Goal: Transaction & Acquisition: Book appointment/travel/reservation

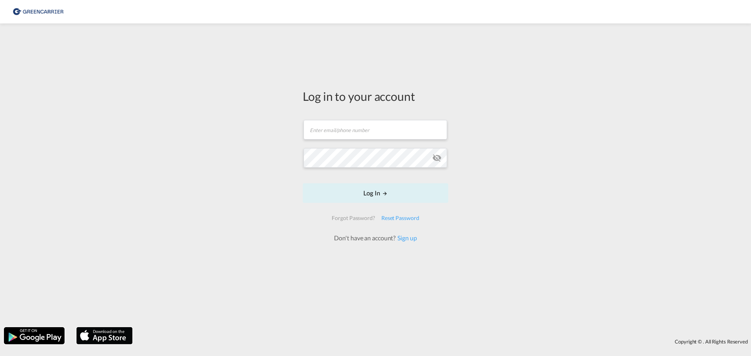
click at [318, 143] on form "Email field is required Password field is required Log In Forgot Password? Rese…" at bounding box center [375, 177] width 145 height 131
click at [320, 130] on form "Email field is required Password field is required Log In Forgot Password? Rese…" at bounding box center [375, 177] width 145 height 131
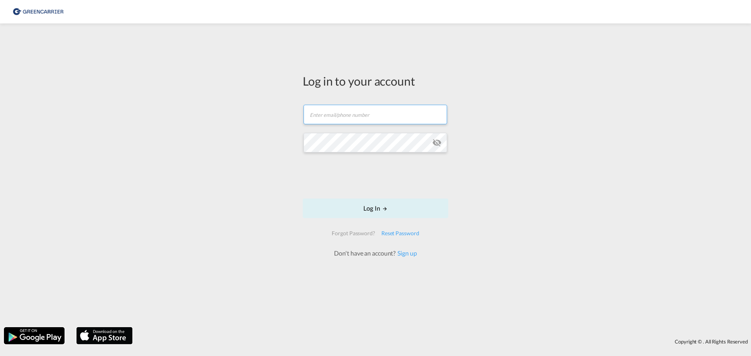
type input "[EMAIL_ADDRESS][PERSON_NAME][PERSON_NAME][DOMAIN_NAME]"
click at [405, 213] on button "Log In" at bounding box center [375, 209] width 145 height 20
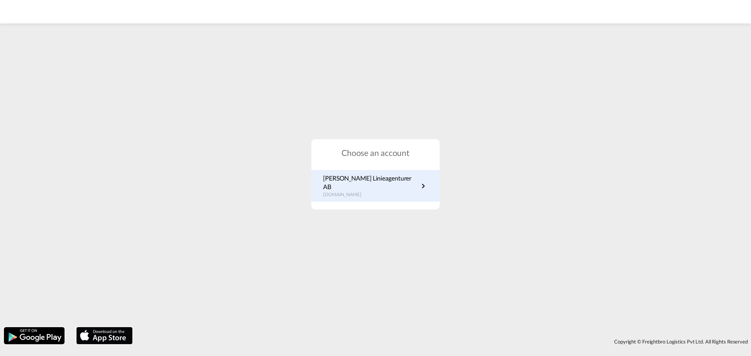
click at [381, 183] on p "[PERSON_NAME] Linieagenturer AB" at bounding box center [370, 183] width 95 height 18
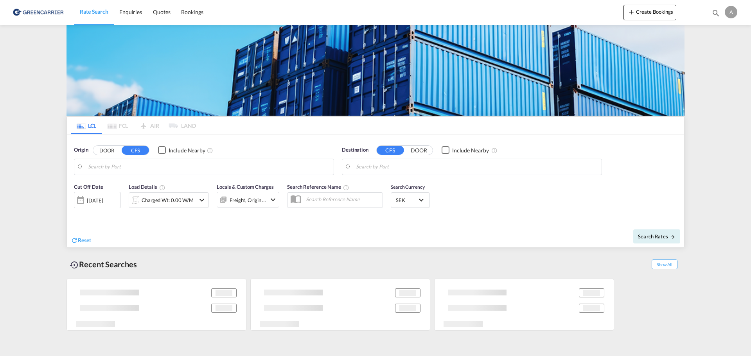
type input "[GEOGRAPHIC_DATA] ([GEOGRAPHIC_DATA]), [GEOGRAPHIC_DATA]"
type input "Melbourne, AUMEL"
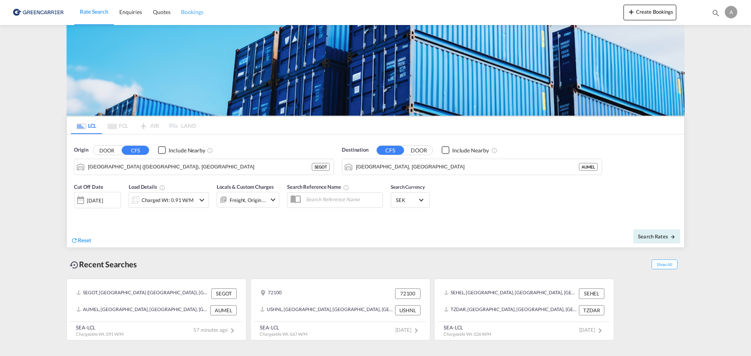
drag, startPoint x: 194, startPoint y: 12, endPoint x: 206, endPoint y: 16, distance: 13.1
click at [194, 12] on span "Bookings" at bounding box center [192, 12] width 22 height 7
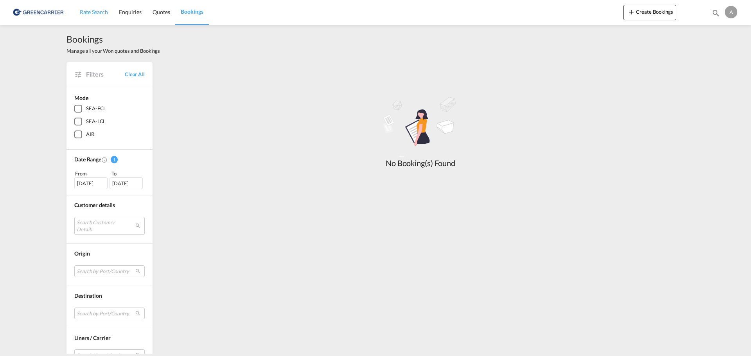
click at [95, 15] on span "Rate Search" at bounding box center [94, 12] width 28 height 7
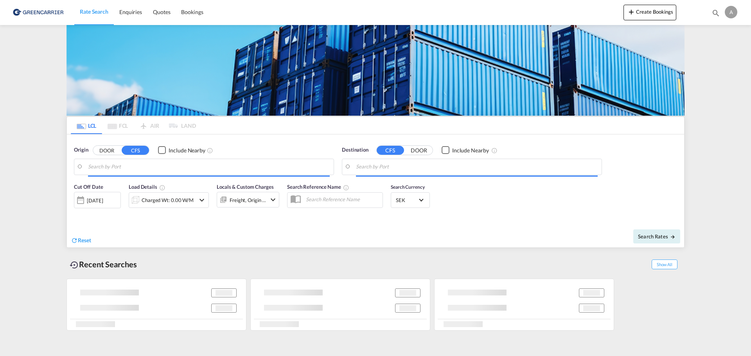
type input "Gothenburg (Goteborg), SEGOT"
type input "Melbourne, AUMEL"
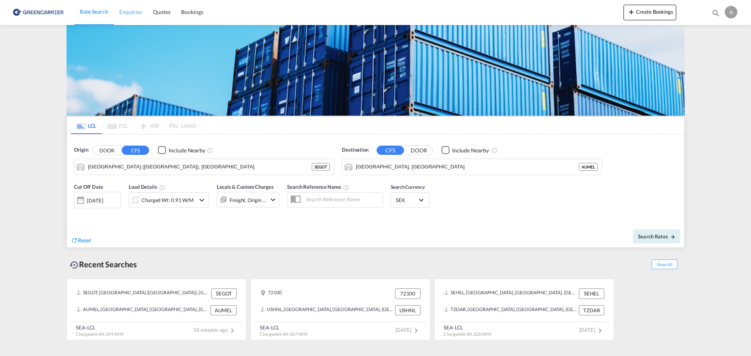
click at [135, 10] on span "Enquiries" at bounding box center [130, 12] width 23 height 7
